Goal: Navigation & Orientation: Find specific page/section

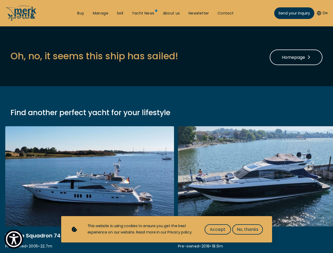
click at [14, 239] on img "Show Accessibility Preferences" at bounding box center [14, 240] width 16 height 16
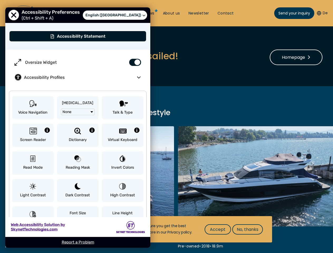
click at [322, 13] on button "De" at bounding box center [322, 13] width 11 height 5
click at [94, 56] on label "Oversize Widget" at bounding box center [78, 62] width 135 height 15
click at [124, 56] on input "Oversize Widget" at bounding box center [133, 59] width 18 height 9
checkbox input "false"
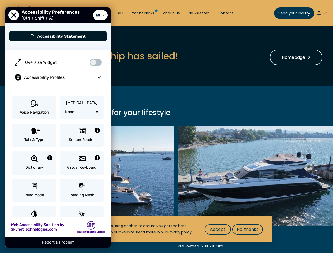
click at [218, 230] on span "Accept" at bounding box center [218, 230] width 16 height 7
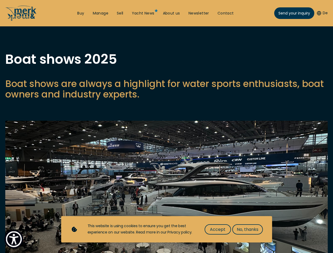
click at [14, 239] on img "Show Accessibility Preferences" at bounding box center [14, 240] width 16 height 16
click at [322, 13] on button "De" at bounding box center [322, 13] width 11 height 5
click at [167, 100] on p "Boat shows are always a highlight for water sports enthusiasts, boat owners and…" at bounding box center [166, 89] width 323 height 21
click at [167, 194] on img at bounding box center [166, 198] width 323 height 154
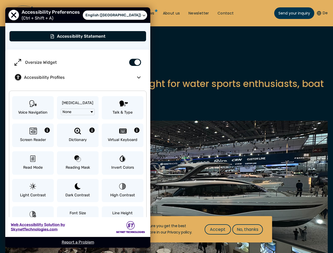
click at [218, 230] on span "Accept" at bounding box center [218, 230] width 16 height 7
